Goal: Find specific page/section: Find specific page/section

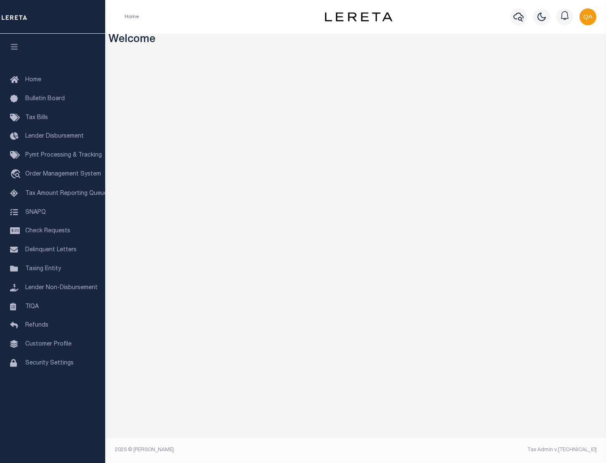
click at [53, 307] on link "TIQA" at bounding box center [52, 307] width 105 height 19
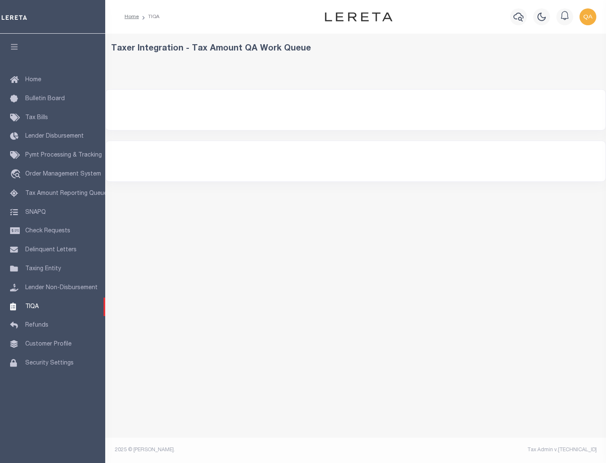
select select "200"
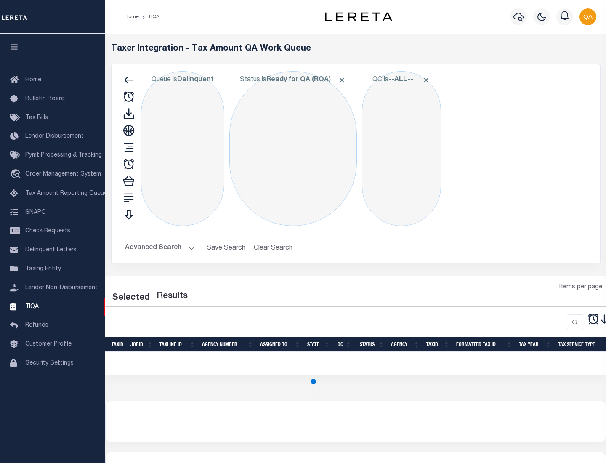
select select "200"
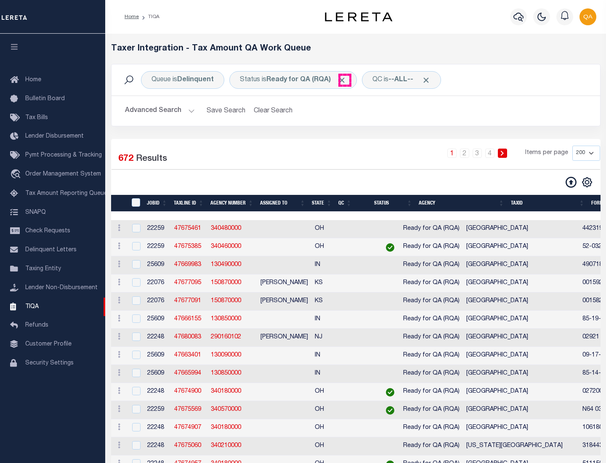
click at [345, 80] on span "Click to Remove" at bounding box center [342, 80] width 9 height 9
